Goal: Task Accomplishment & Management: Use online tool/utility

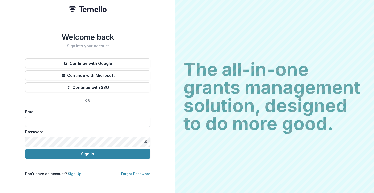
click at [69, 122] on input at bounding box center [87, 122] width 125 height 10
type input "**********"
click at [25, 149] on button "Sign In" at bounding box center [87, 154] width 125 height 10
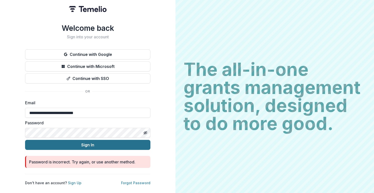
click at [25, 140] on button "Sign In" at bounding box center [87, 145] width 125 height 10
